Goal: Transaction & Acquisition: Subscribe to service/newsletter

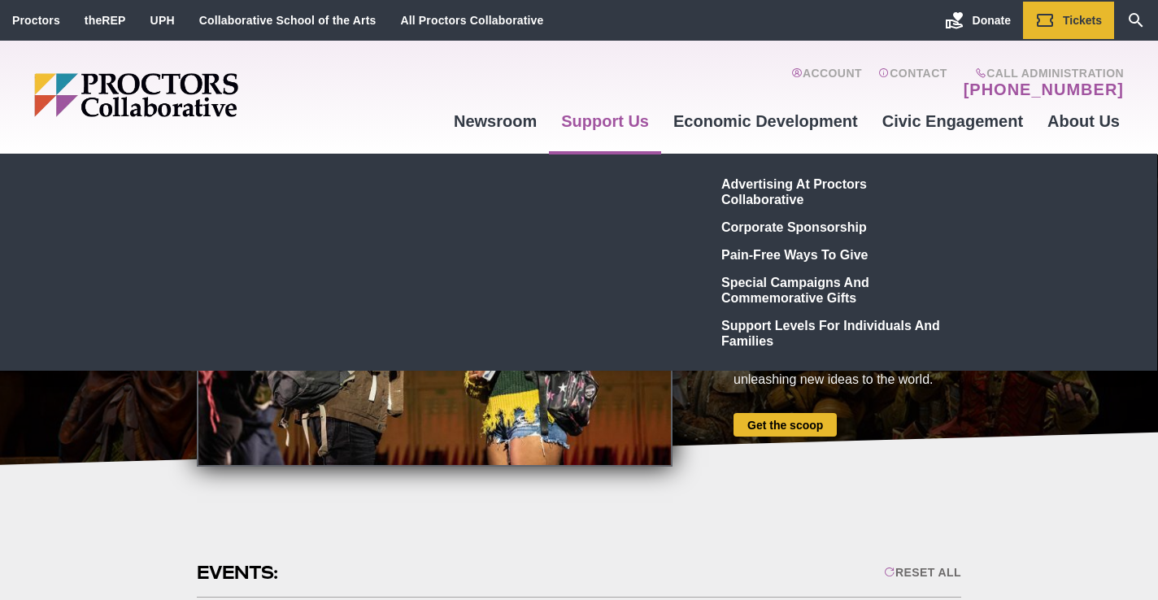
click at [613, 126] on link "Support Us" at bounding box center [605, 121] width 112 height 44
